Goal: Information Seeking & Learning: Find specific page/section

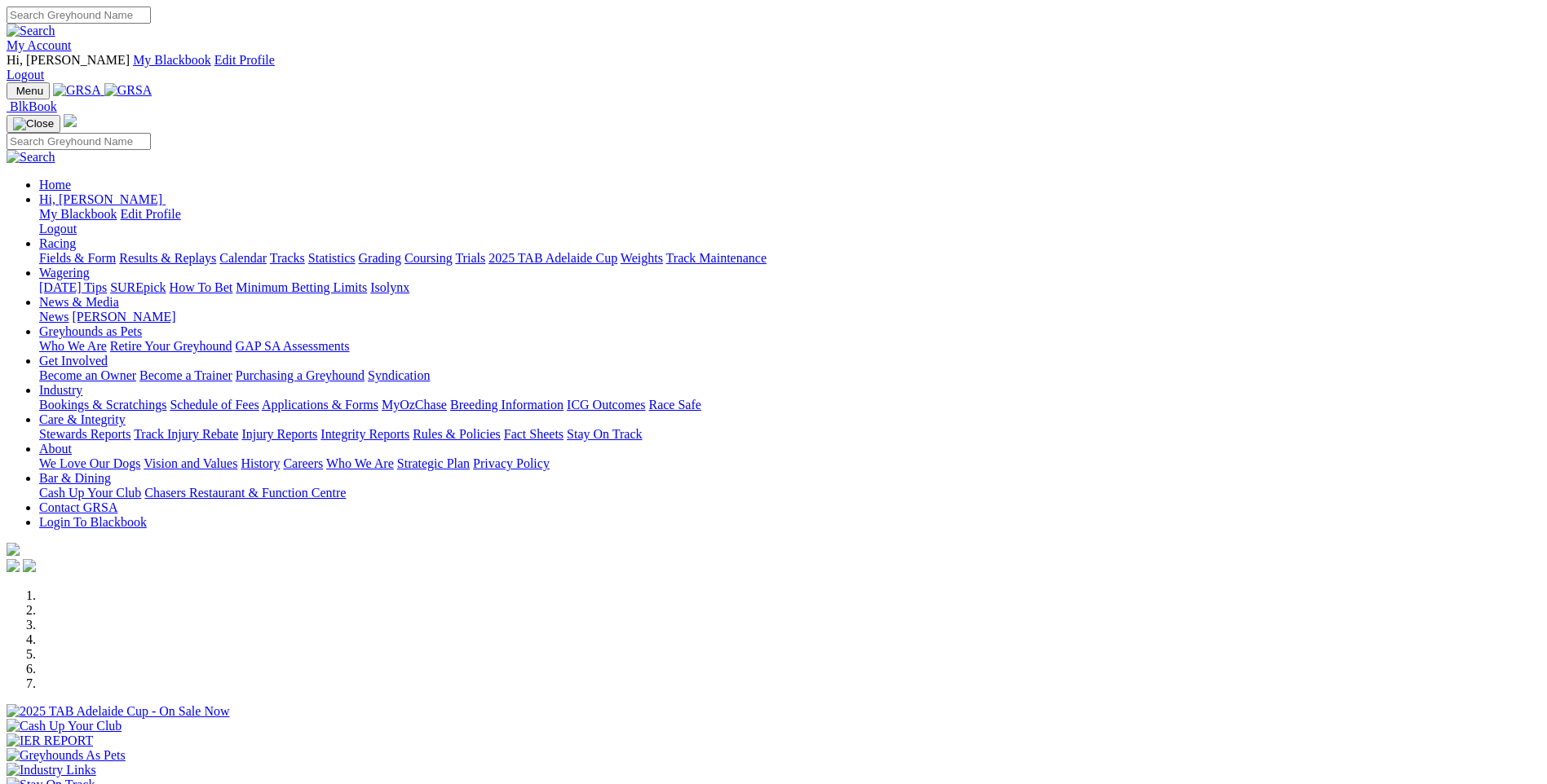
scroll to position [571, 0]
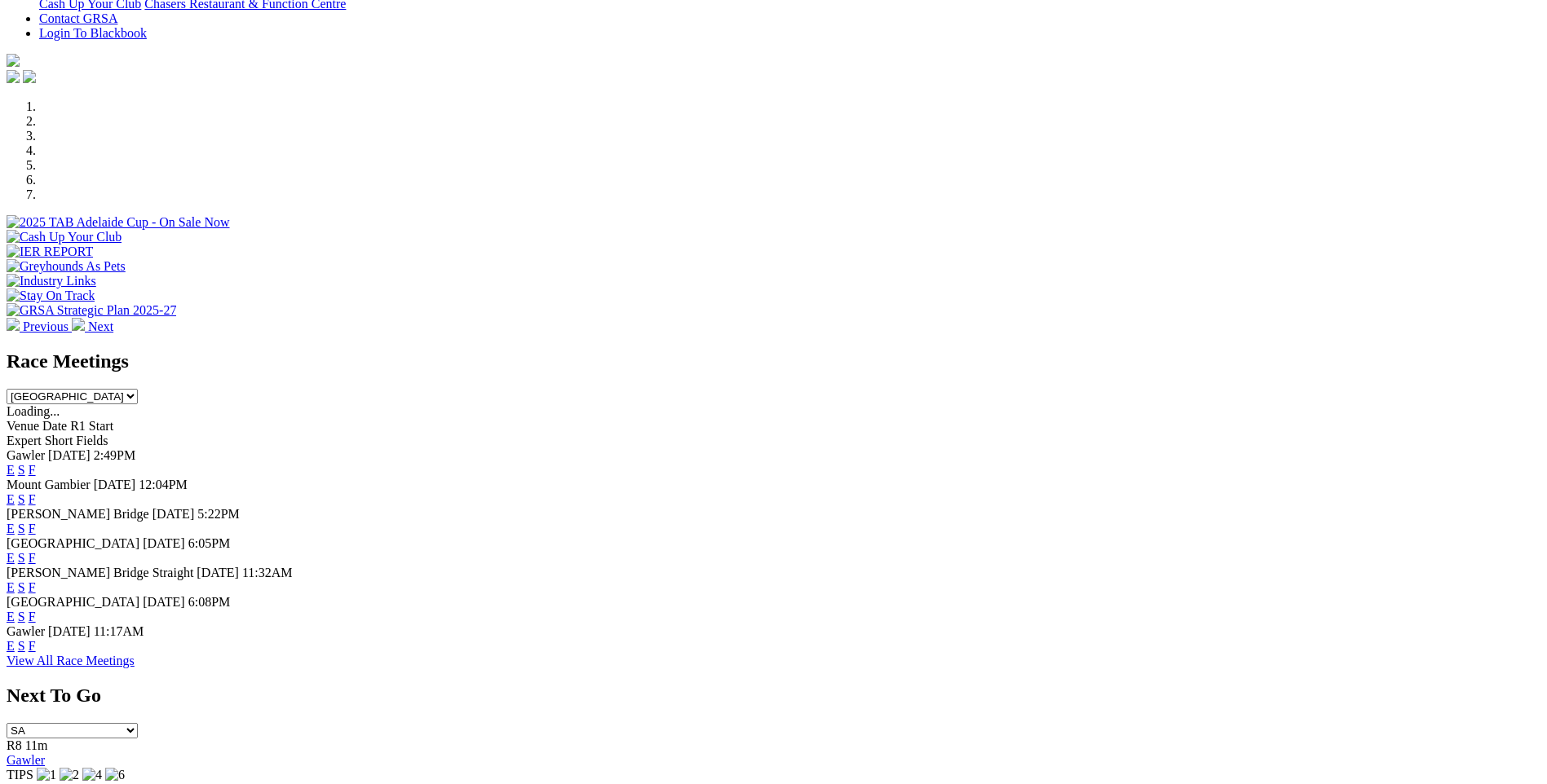
click at [36, 492] on link "F" at bounding box center [32, 499] width 7 height 14
